Goal: Information Seeking & Learning: Learn about a topic

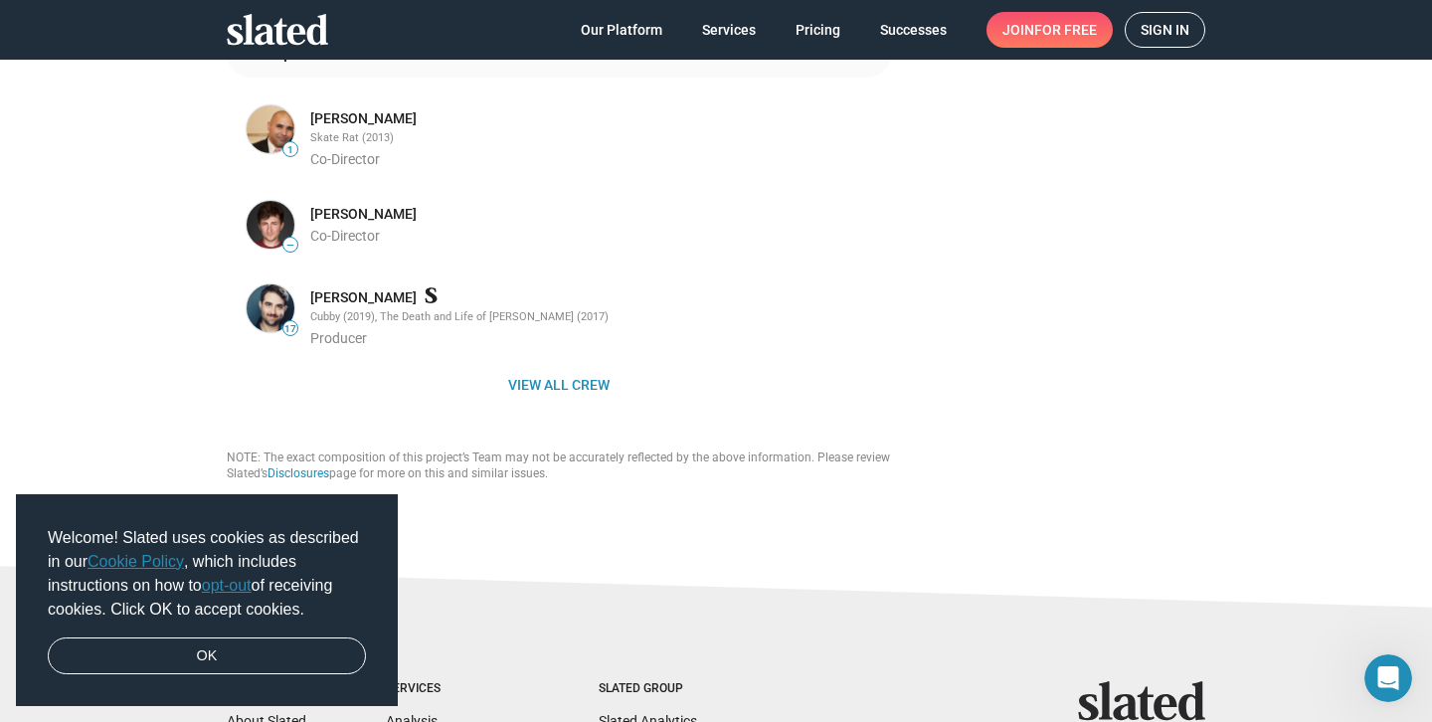
scroll to position [663, 0]
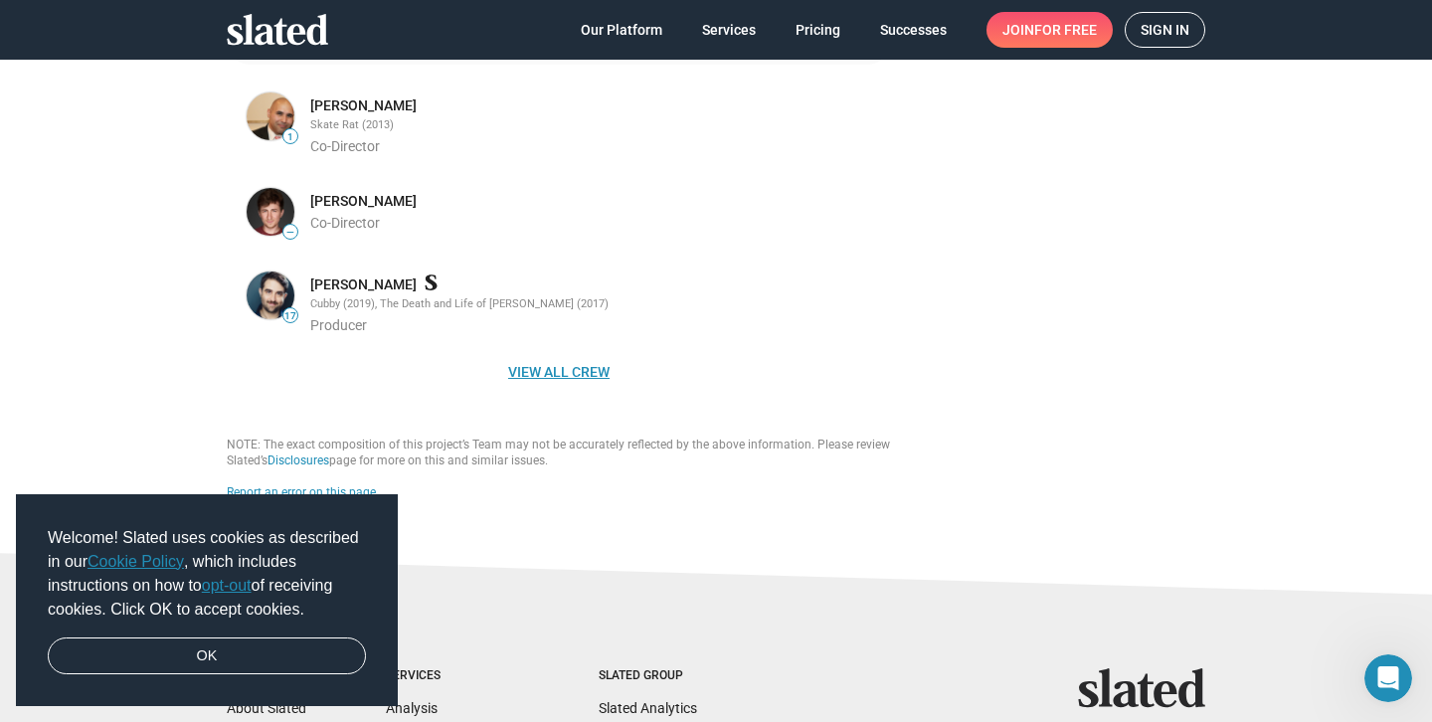
click at [594, 354] on span "View all crew" at bounding box center [559, 372] width 633 height 36
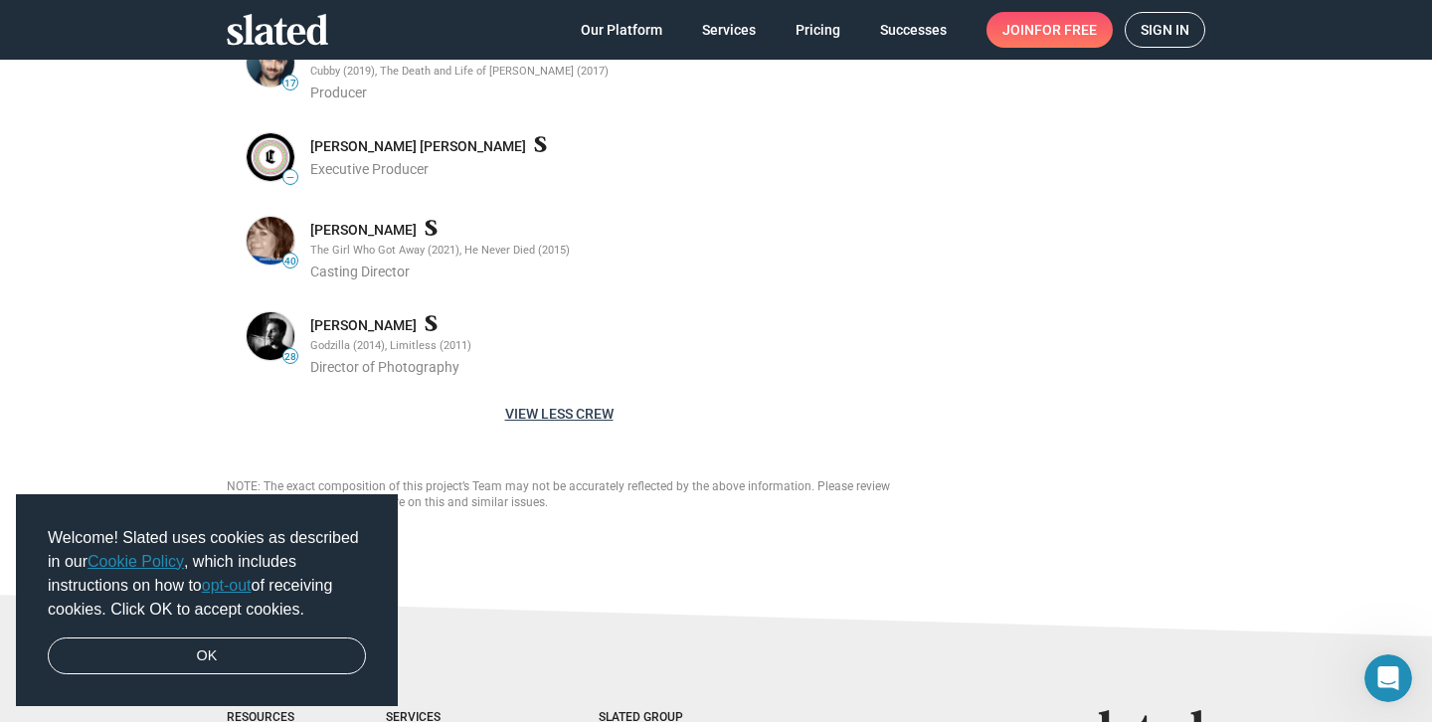
scroll to position [900, 0]
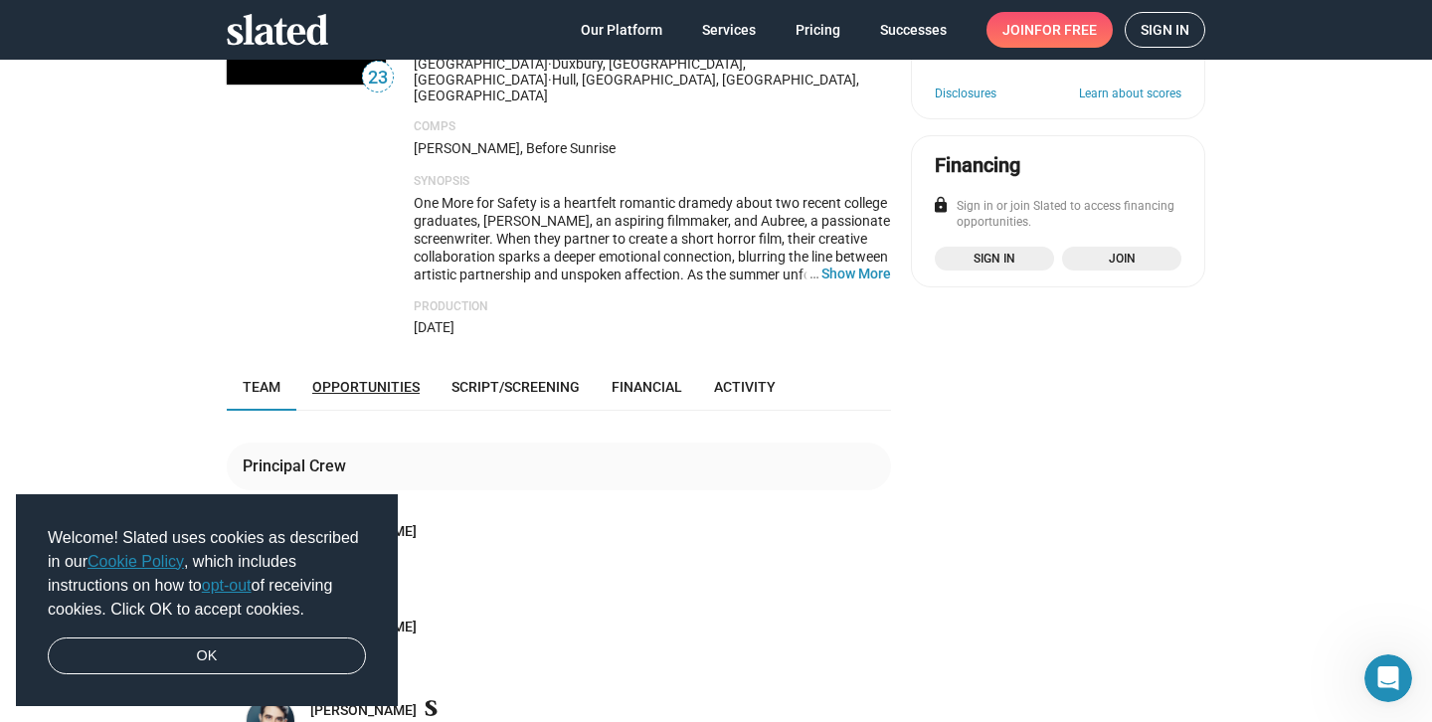
click at [383, 379] on span "Opportunities" at bounding box center [365, 387] width 107 height 16
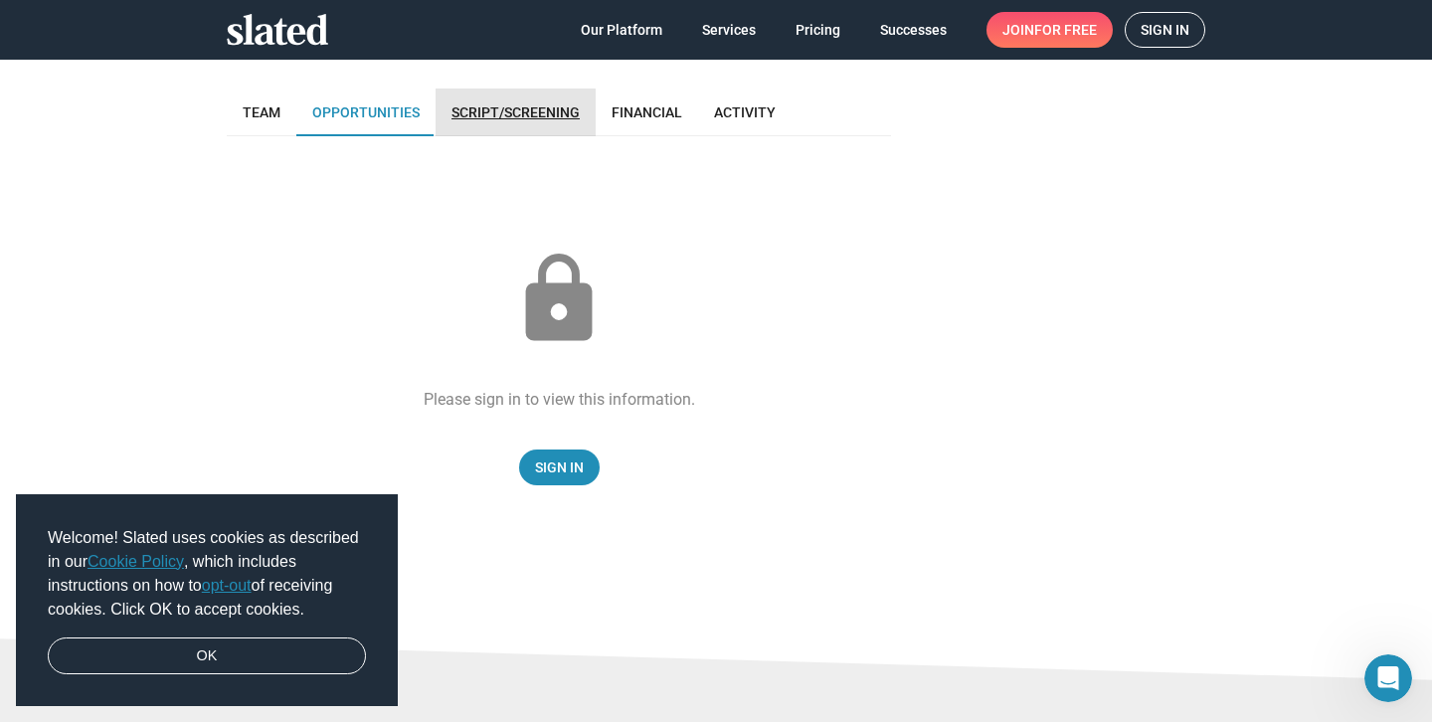
click at [489, 100] on link "Script/Screening" at bounding box center [516, 113] width 160 height 48
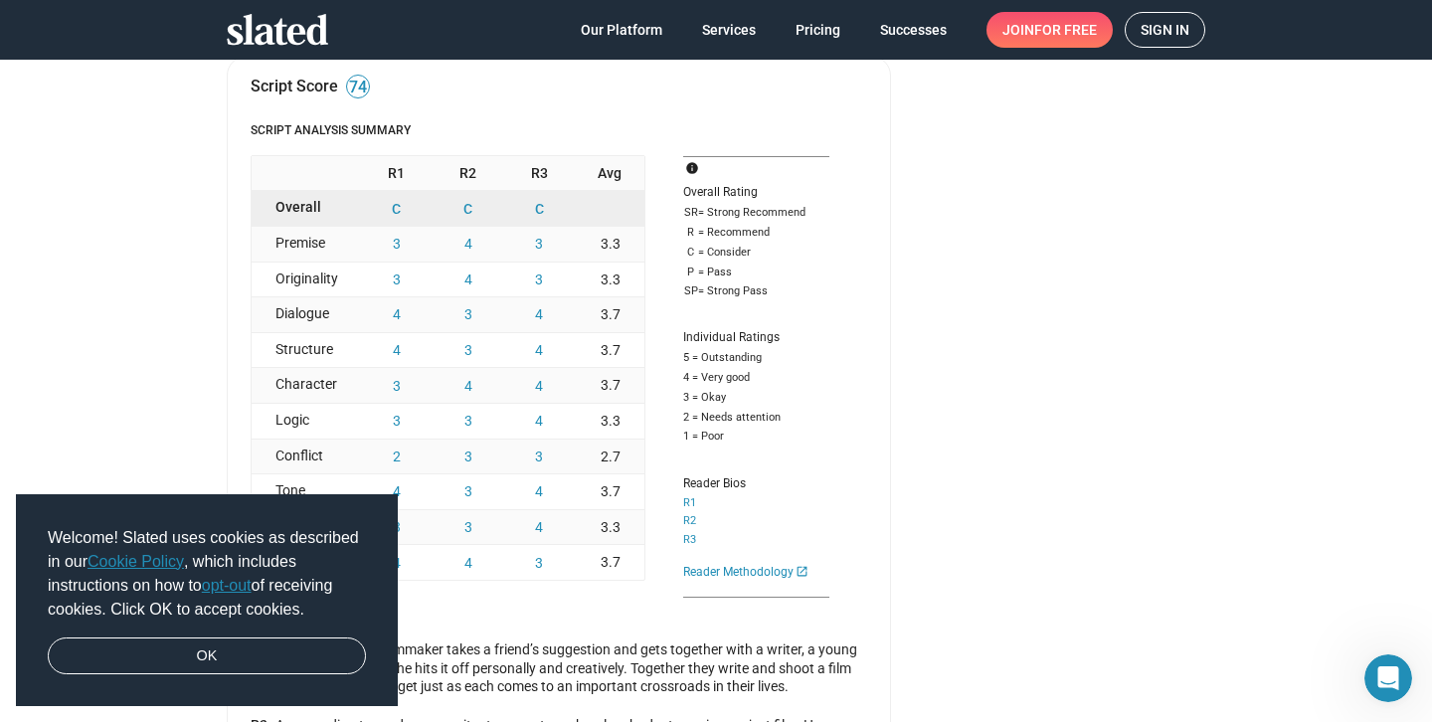
scroll to position [626, 0]
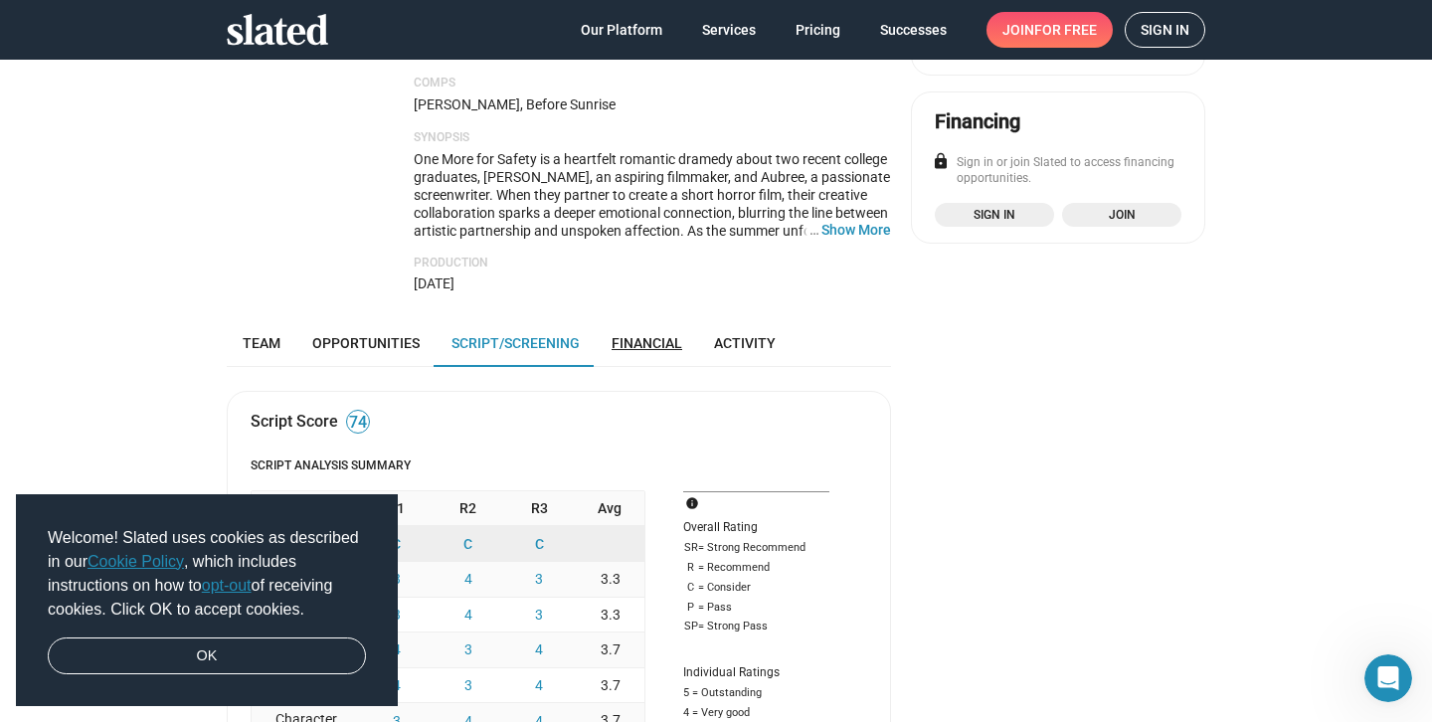
click at [651, 319] on link "Financial" at bounding box center [647, 343] width 102 height 48
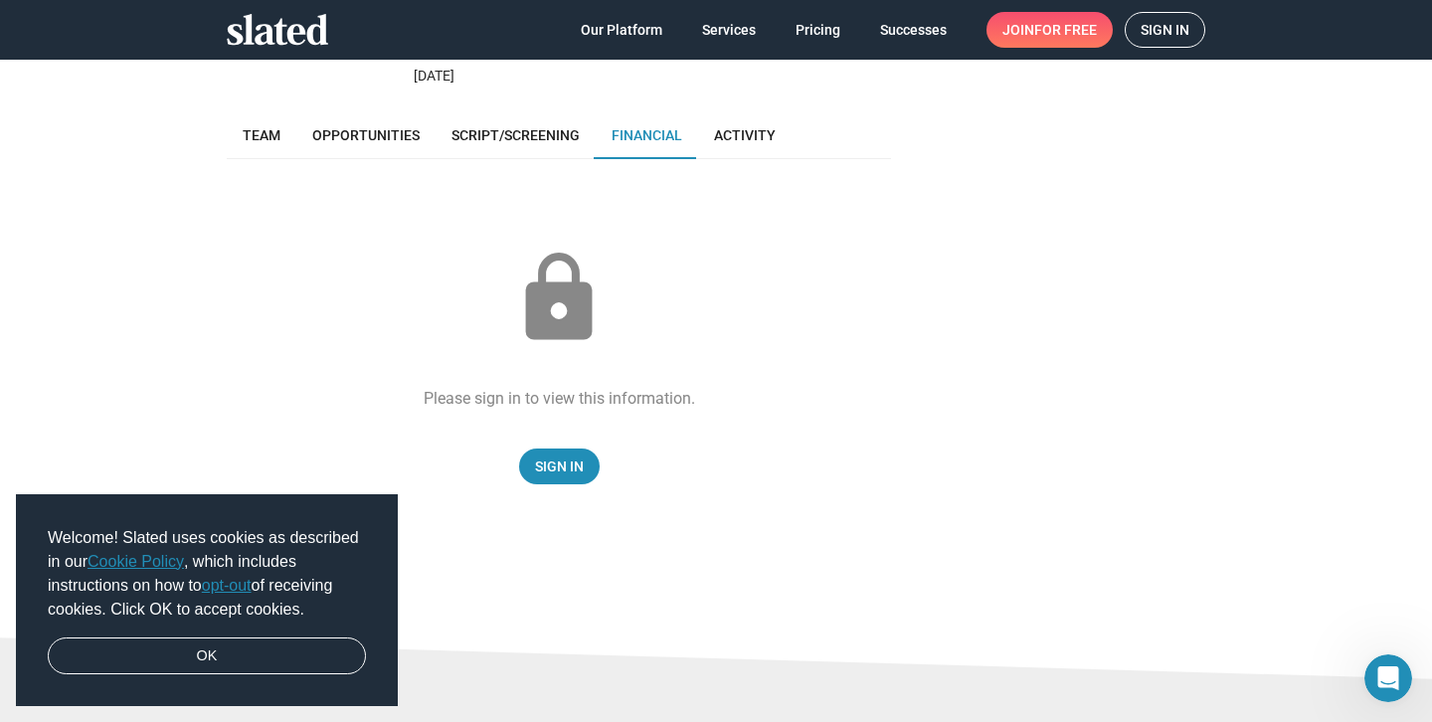
scroll to position [512, 0]
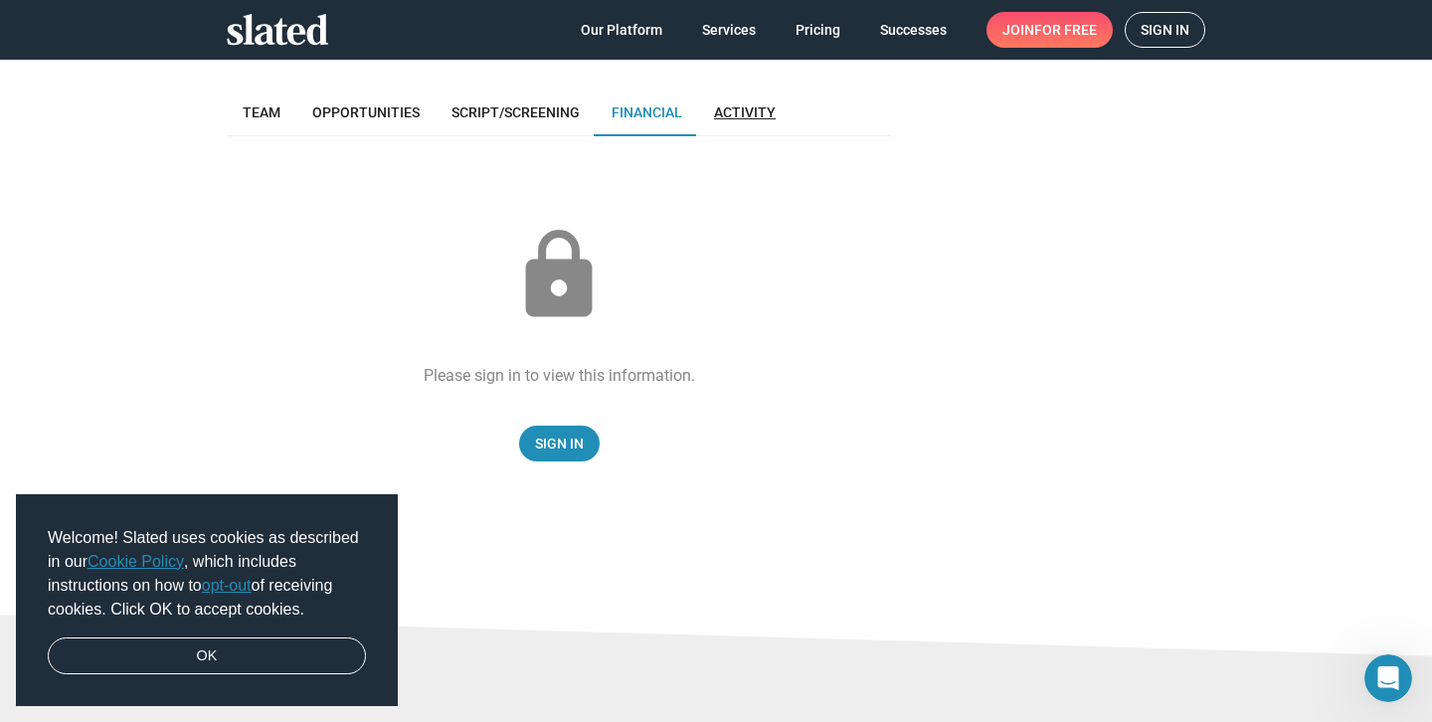
click at [739, 93] on link "Activity" at bounding box center [744, 113] width 93 height 48
